Goal: Navigation & Orientation: Find specific page/section

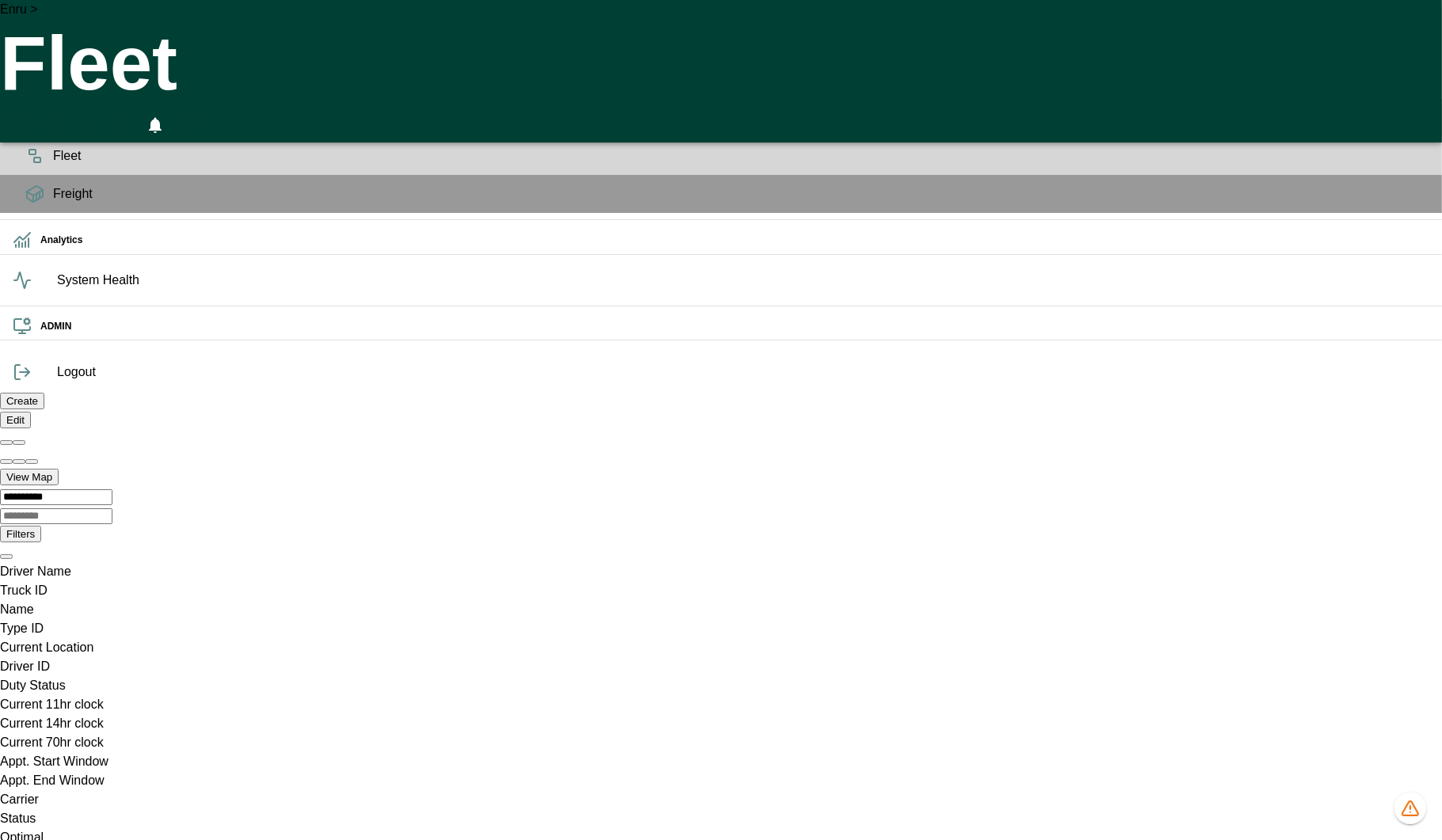
scroll to position [0, 31360]
click at [1411, 72] on icon "advanced filters" at bounding box center [1413, 72] width 19 height 19
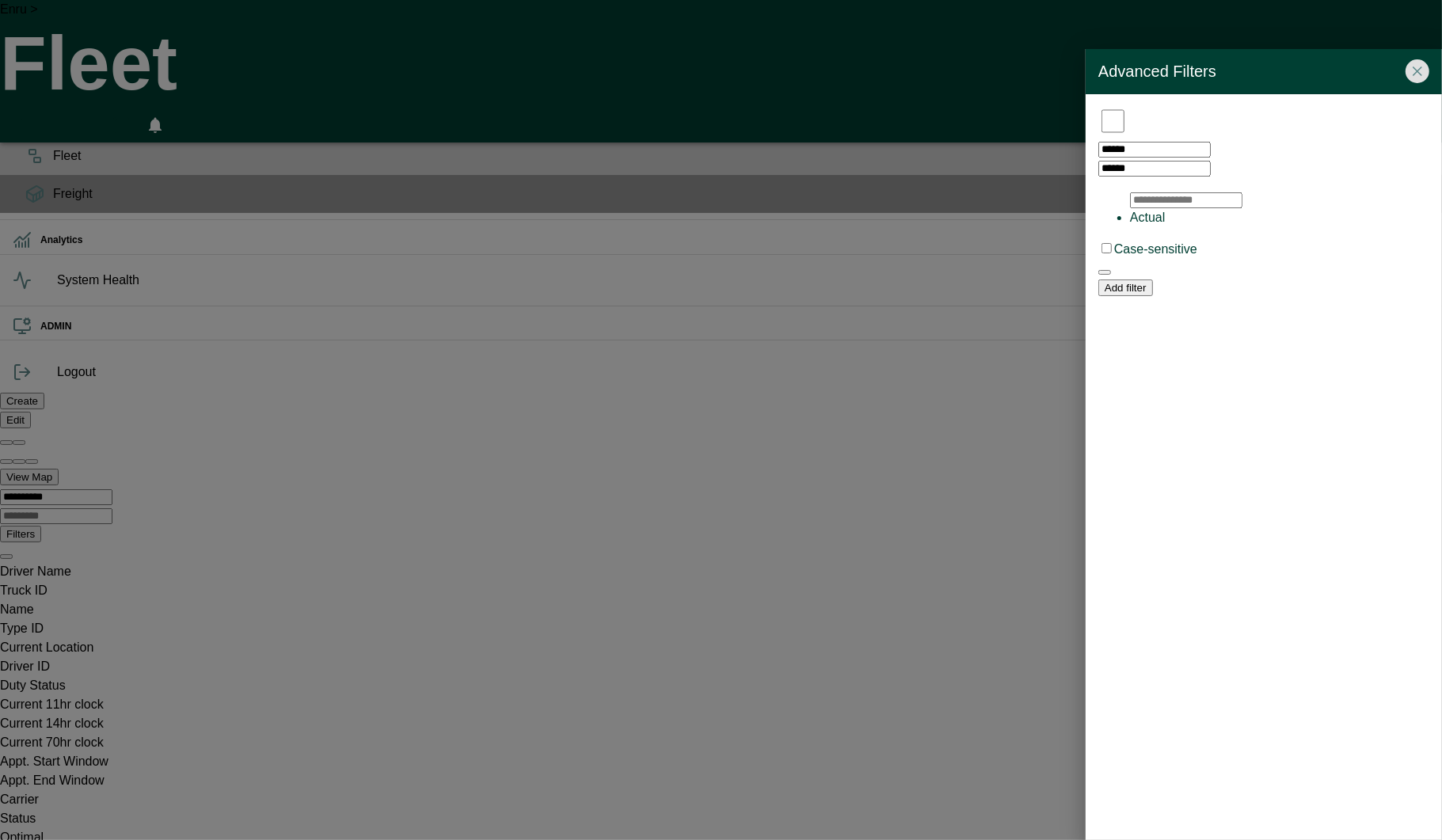
click at [1182, 227] on div at bounding box center [1280, 227] width 300 height 0
click at [1104, 254] on icon "button" at bounding box center [1104, 254] width 0 height 0
click at [1415, 77] on icon "Close" at bounding box center [1417, 71] width 16 height 16
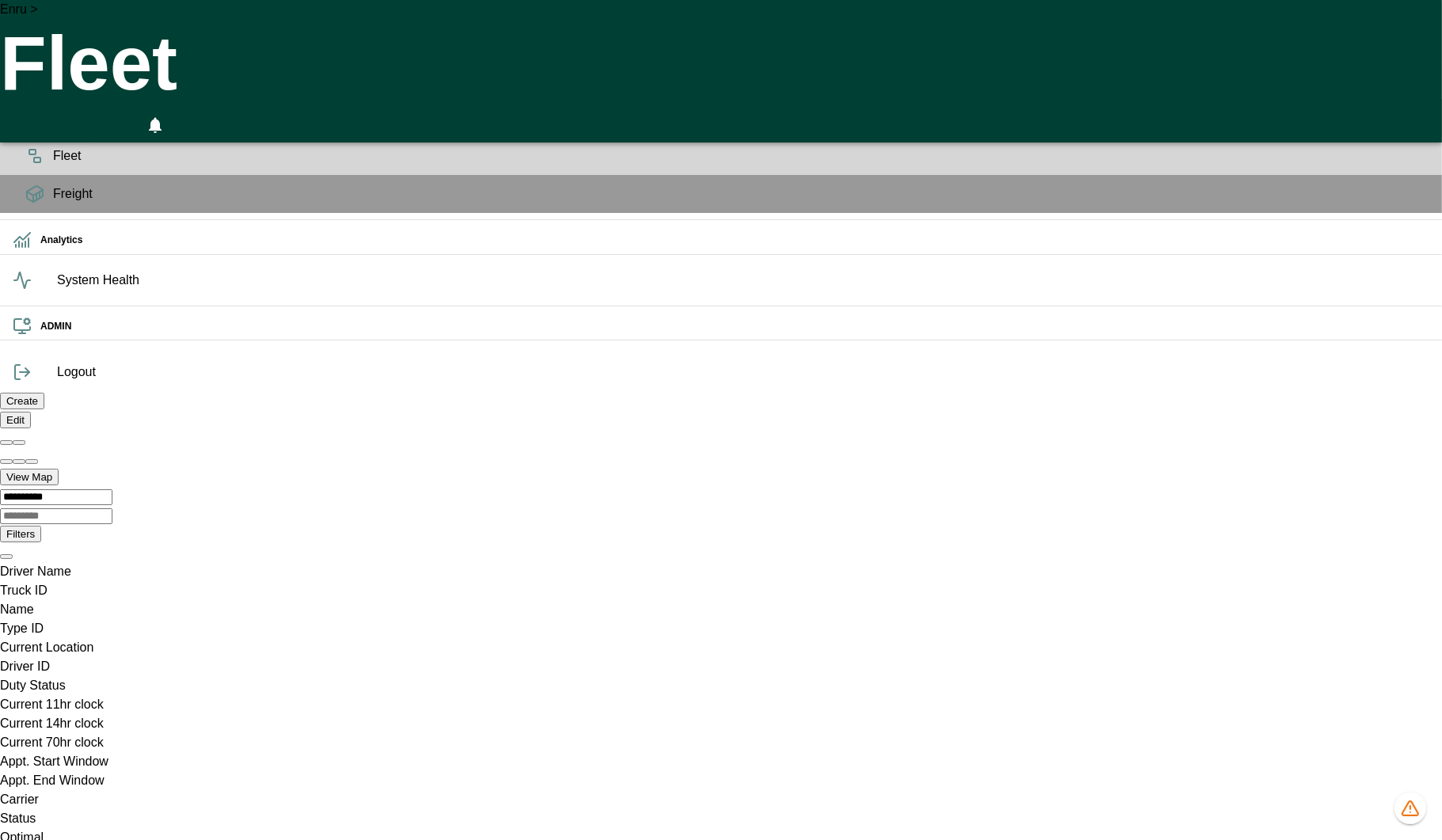
scroll to position [0, 0]
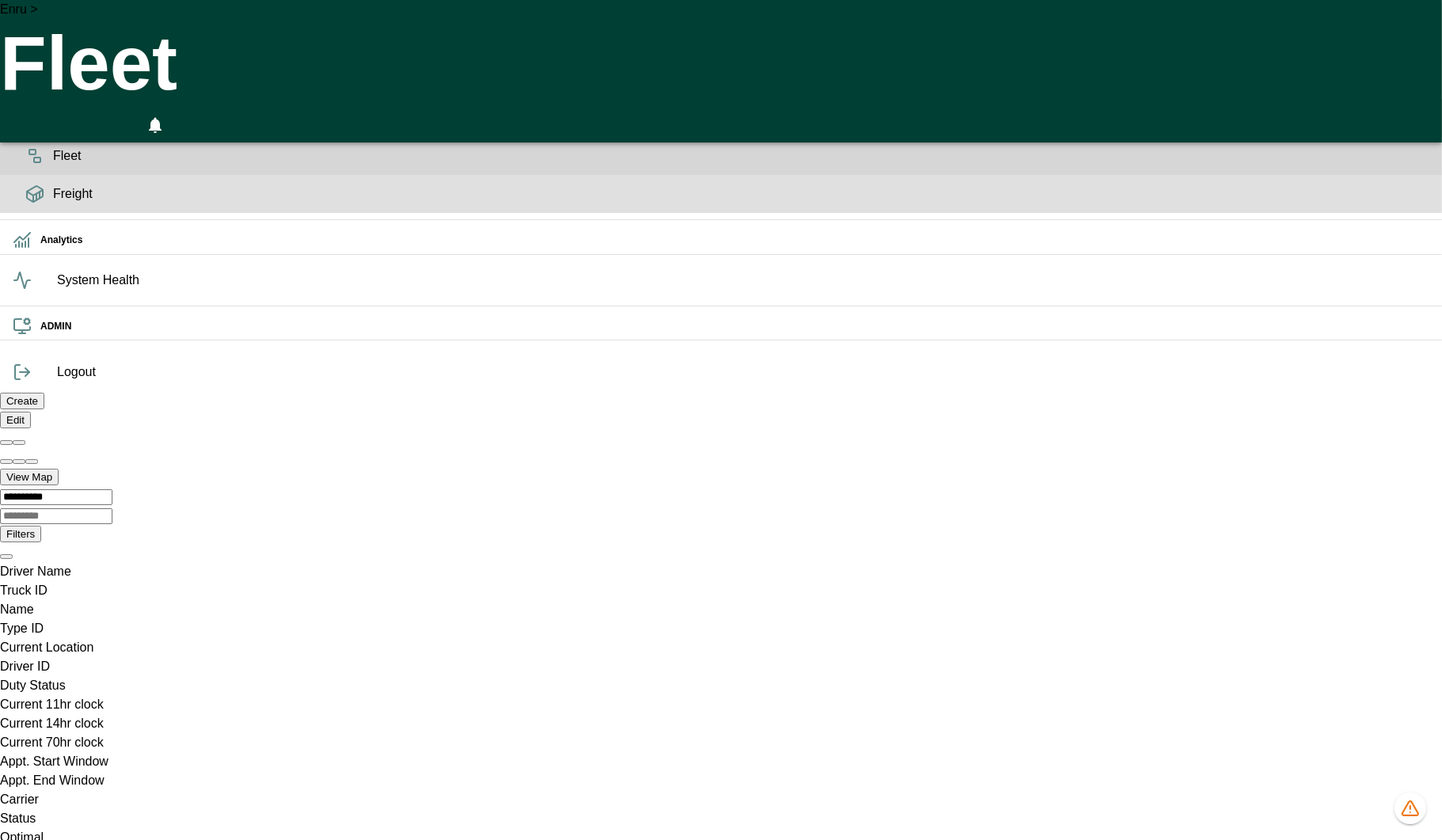
click at [27, 202] on icon at bounding box center [30, 196] width 7 height 10
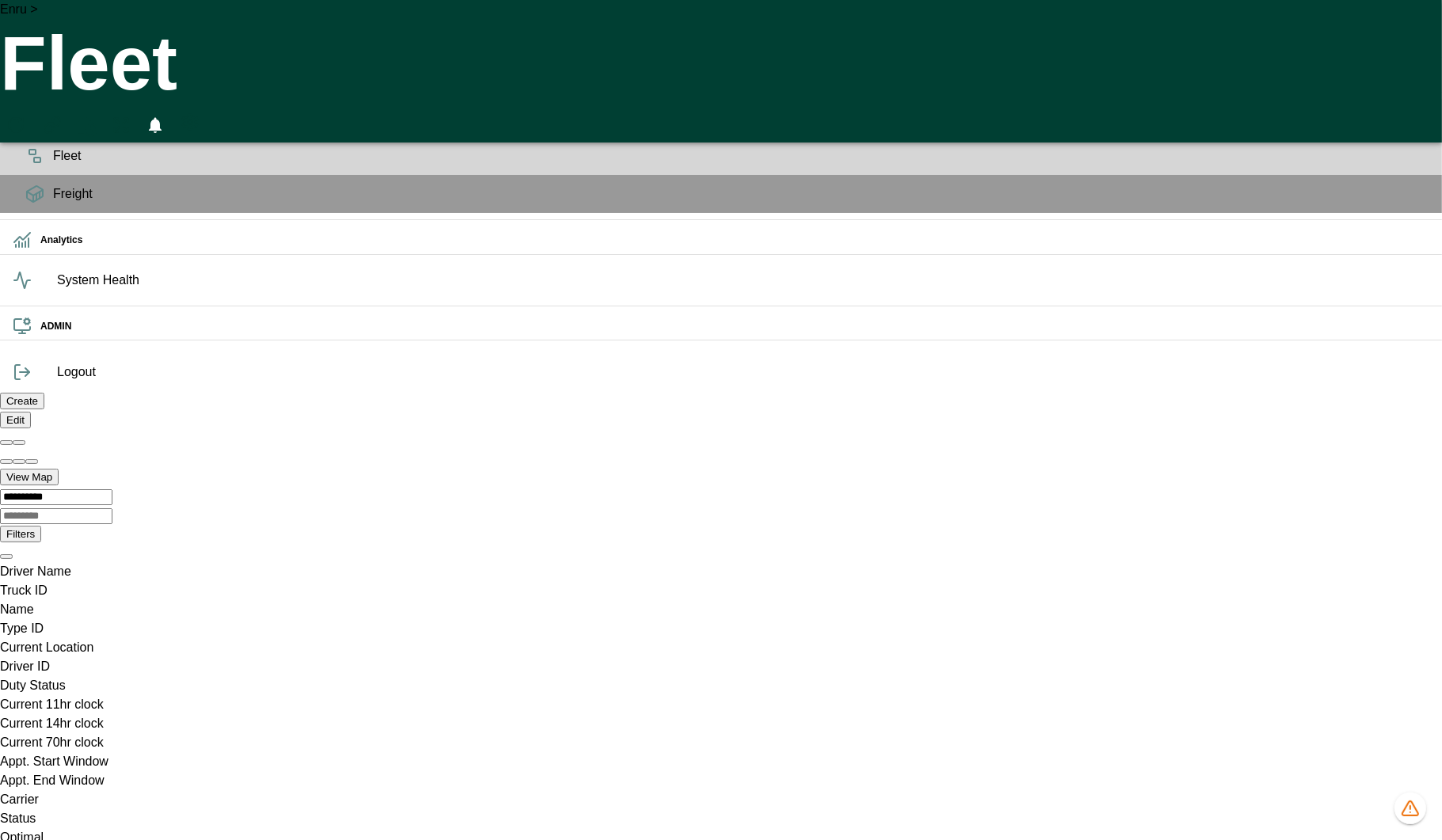
click at [30, 122] on icon at bounding box center [34, 116] width 9 height 12
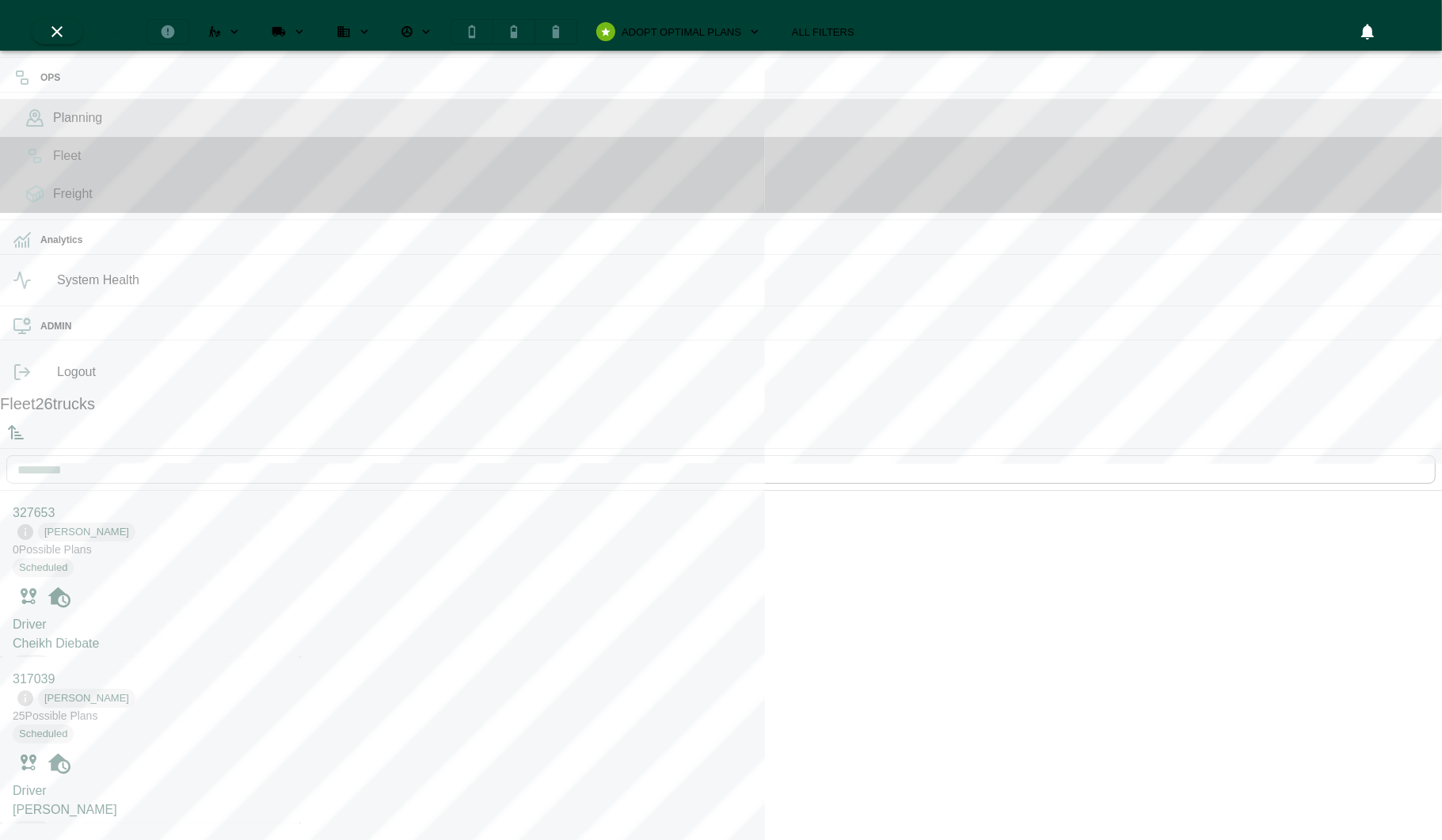
scroll to position [833, 295]
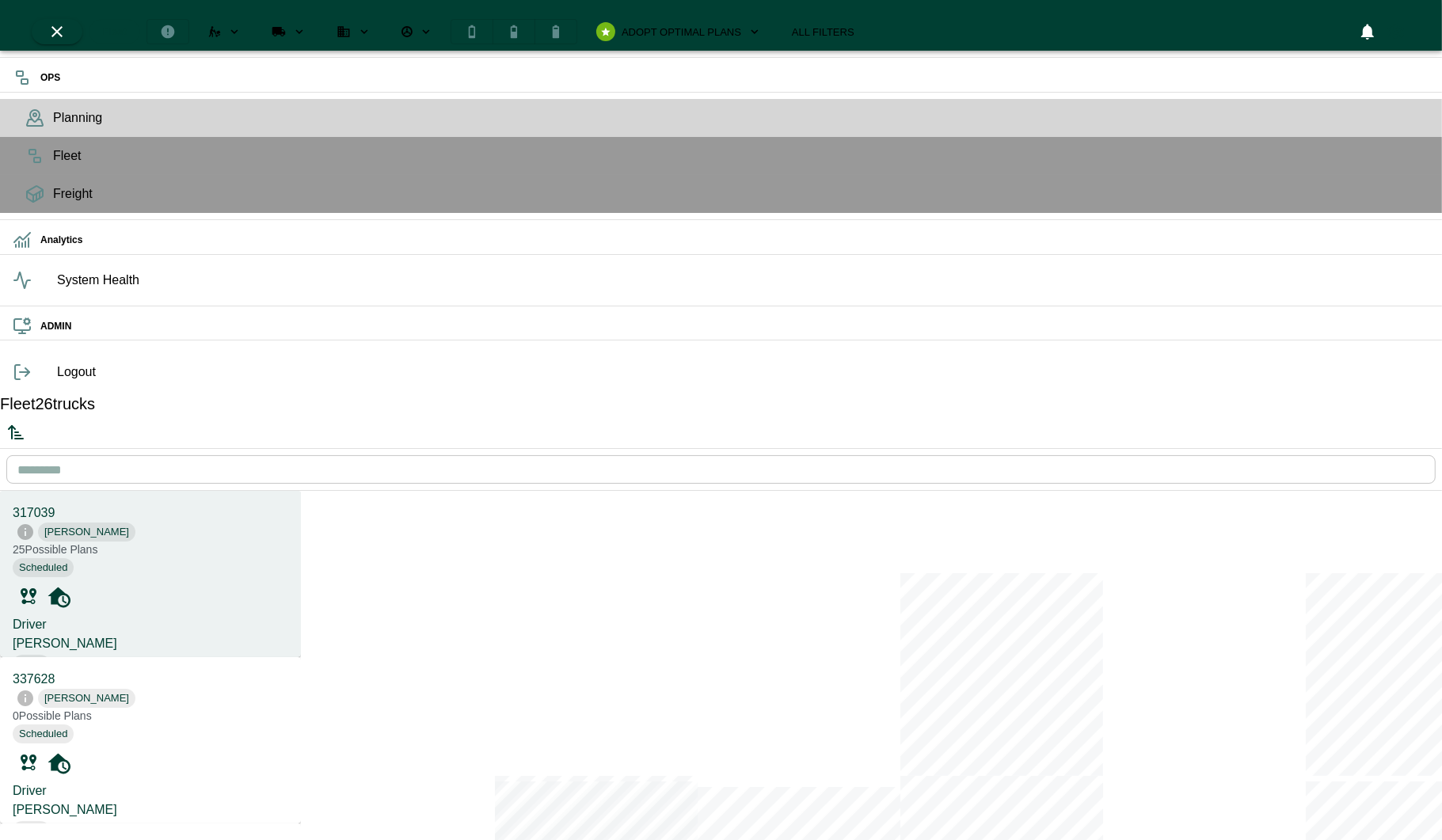
click at [47, 617] on label "Driver" at bounding box center [29, 624] width 34 height 13
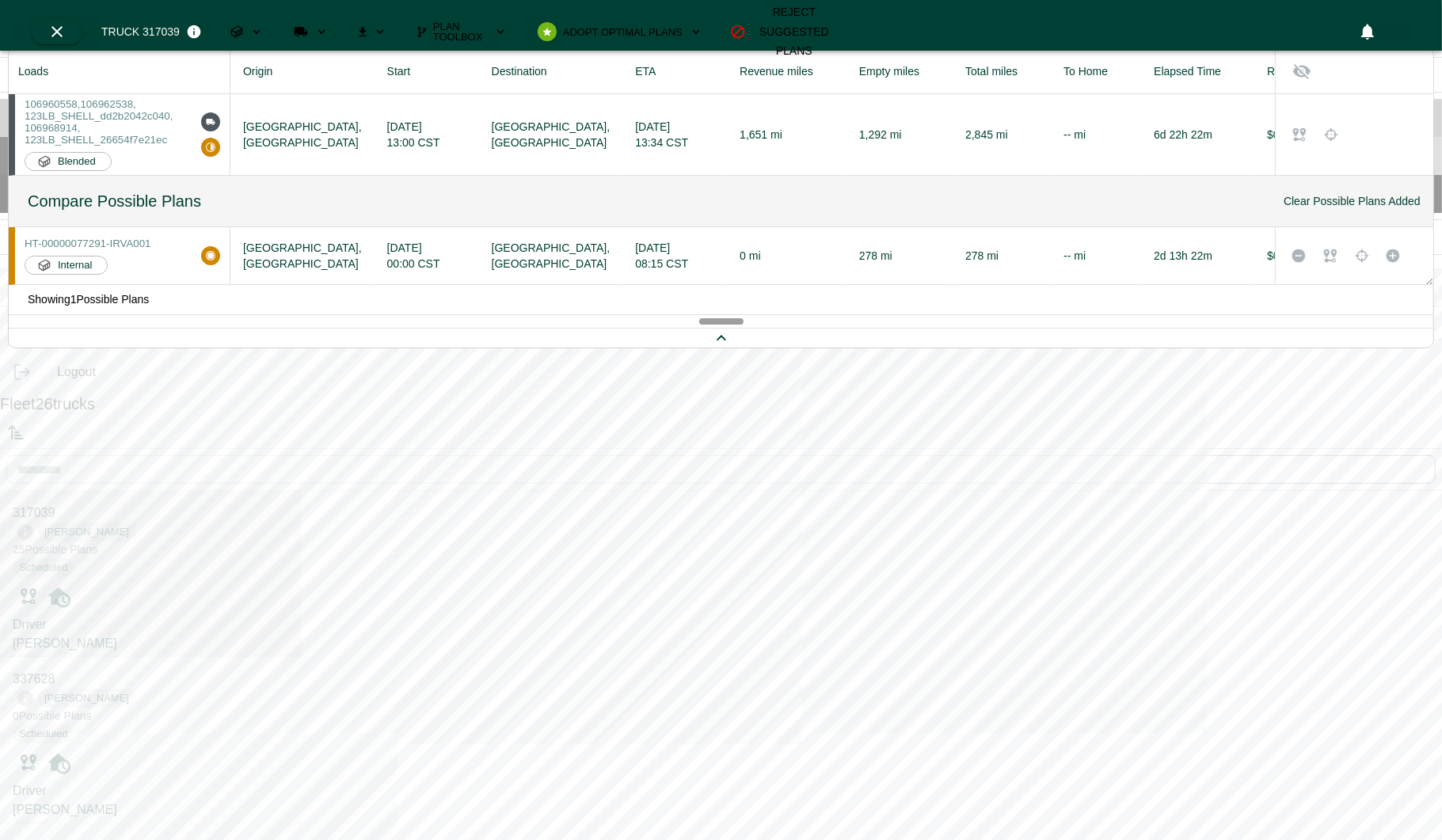
click at [34, 166] on icon at bounding box center [34, 156] width 19 height 19
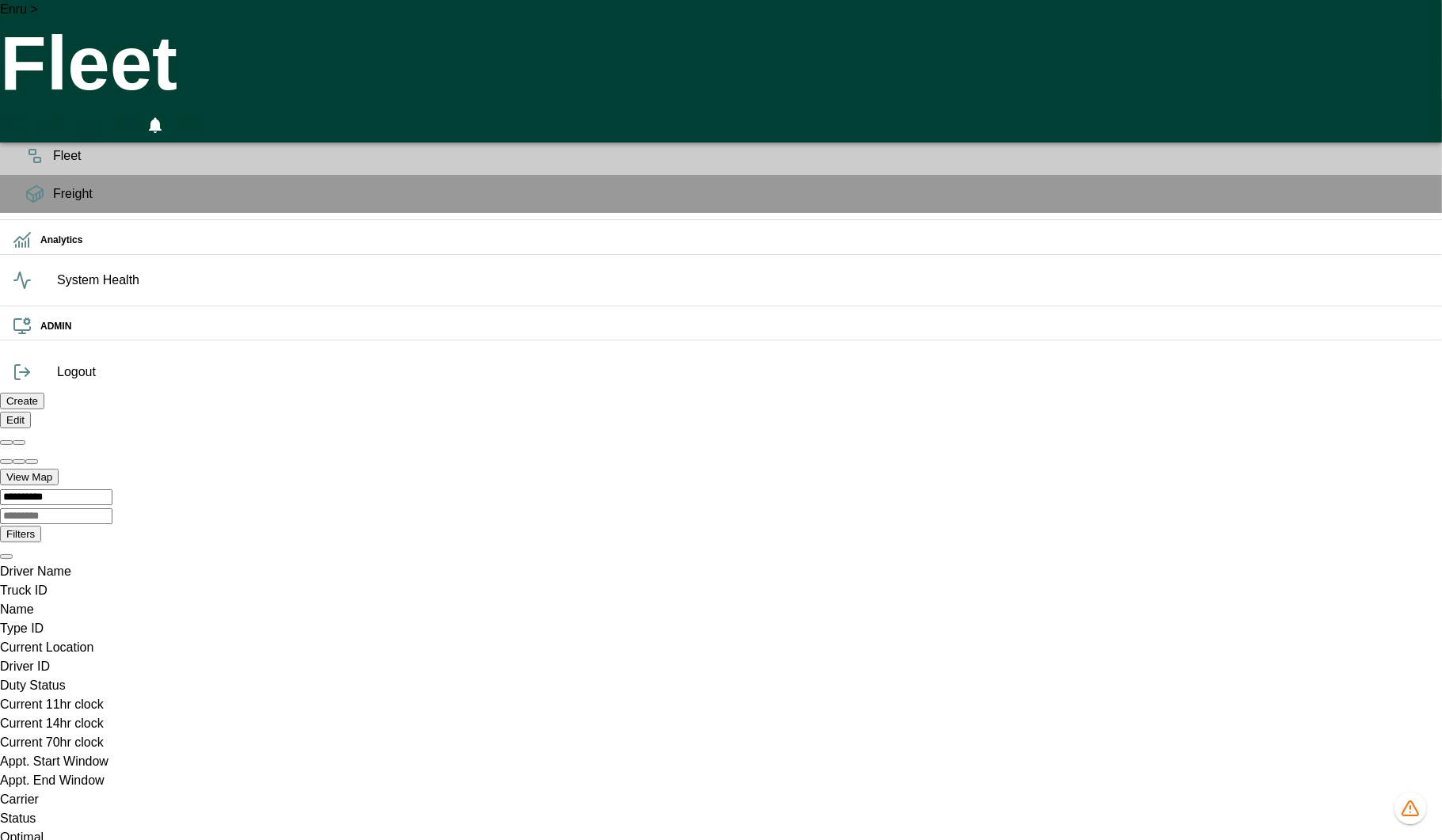
scroll to position [0, 31773]
